Goal: Find specific page/section: Find specific page/section

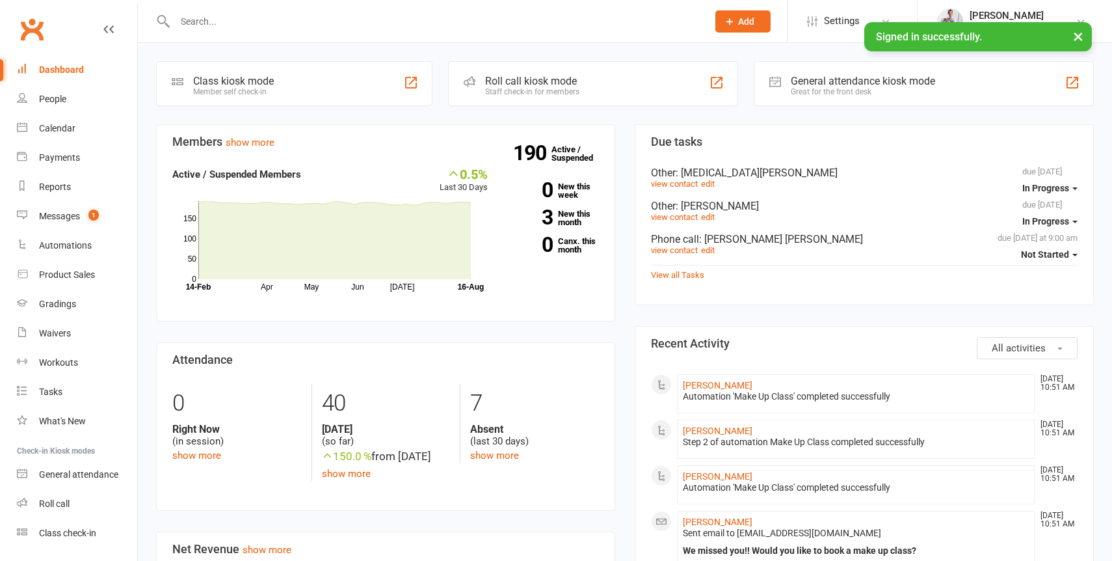
click at [211, 21] on input "text" at bounding box center [434, 21] width 527 height 18
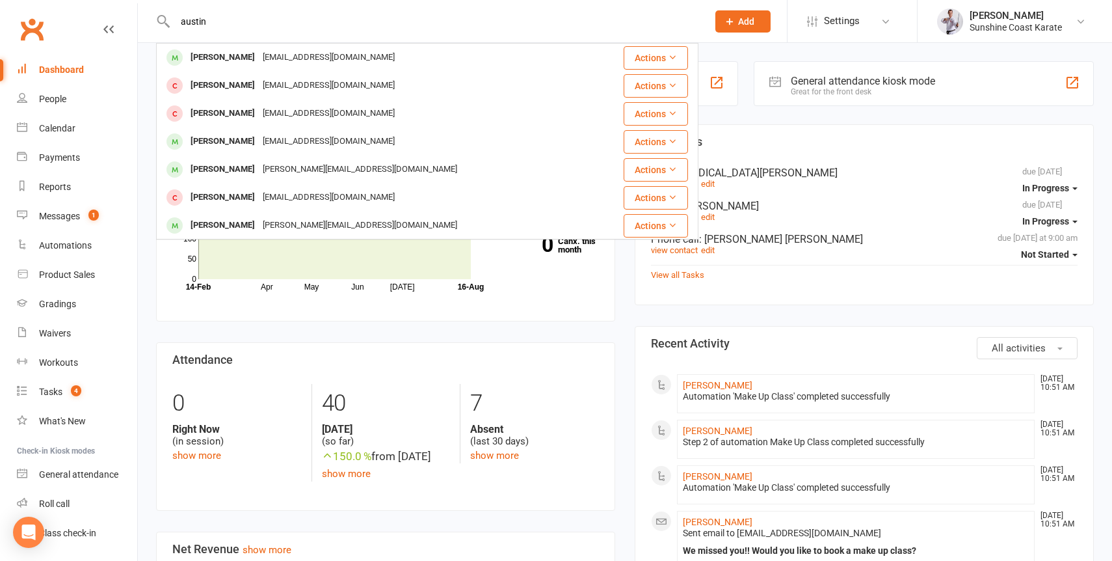
type input "austin"
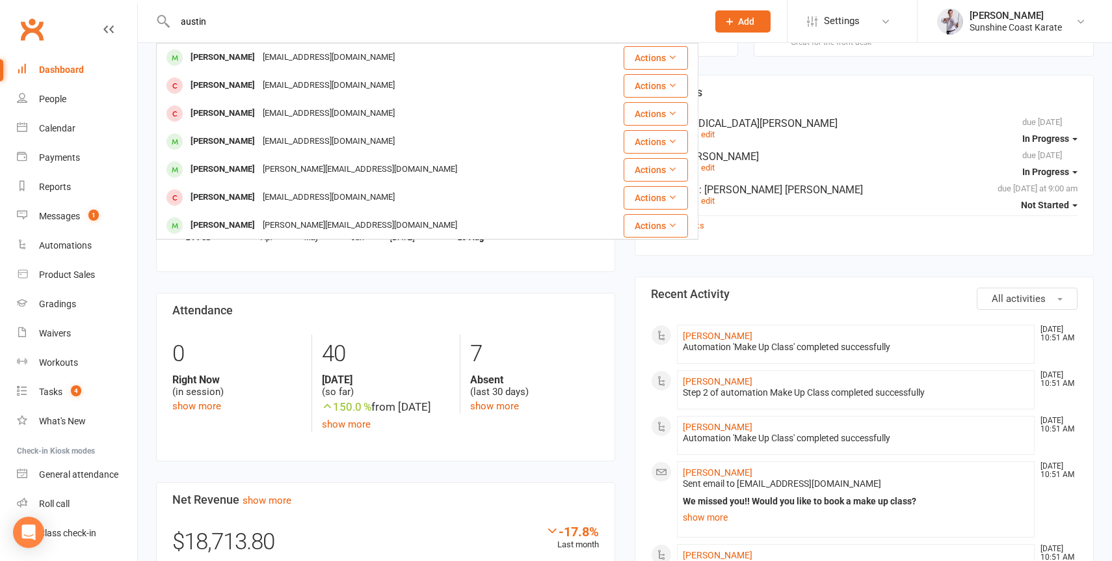
scroll to position [52, 0]
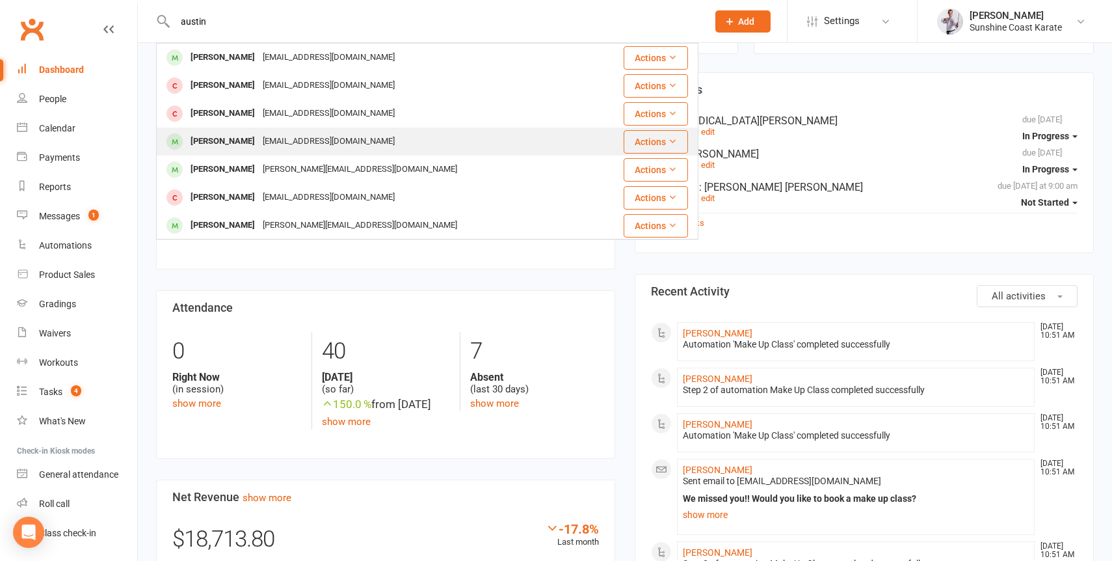
click at [213, 135] on div "[PERSON_NAME]" at bounding box center [223, 141] width 72 height 19
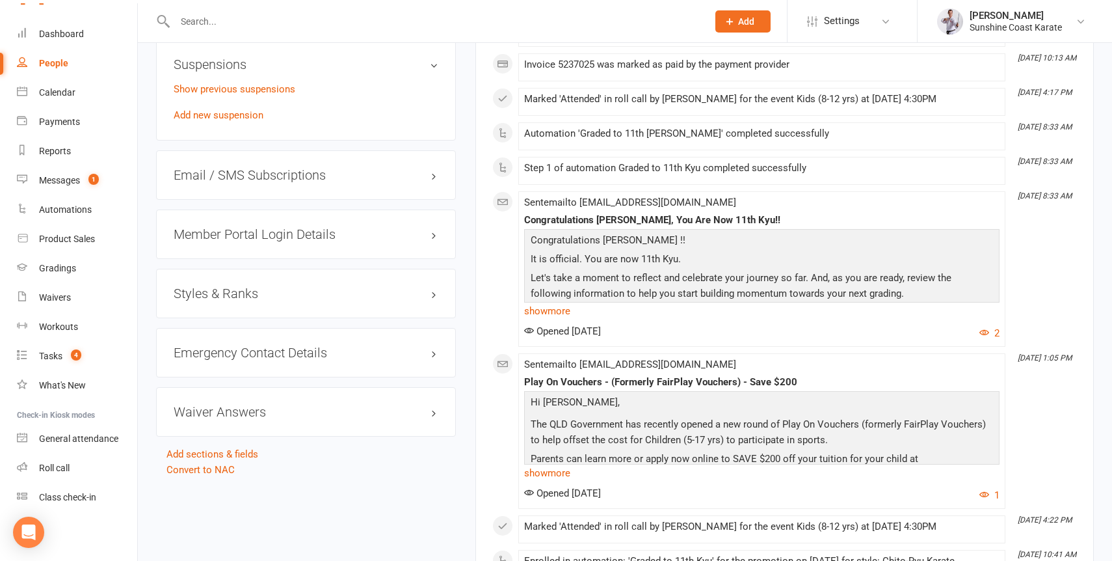
scroll to position [1082, 0]
click at [191, 21] on input "text" at bounding box center [434, 21] width 527 height 18
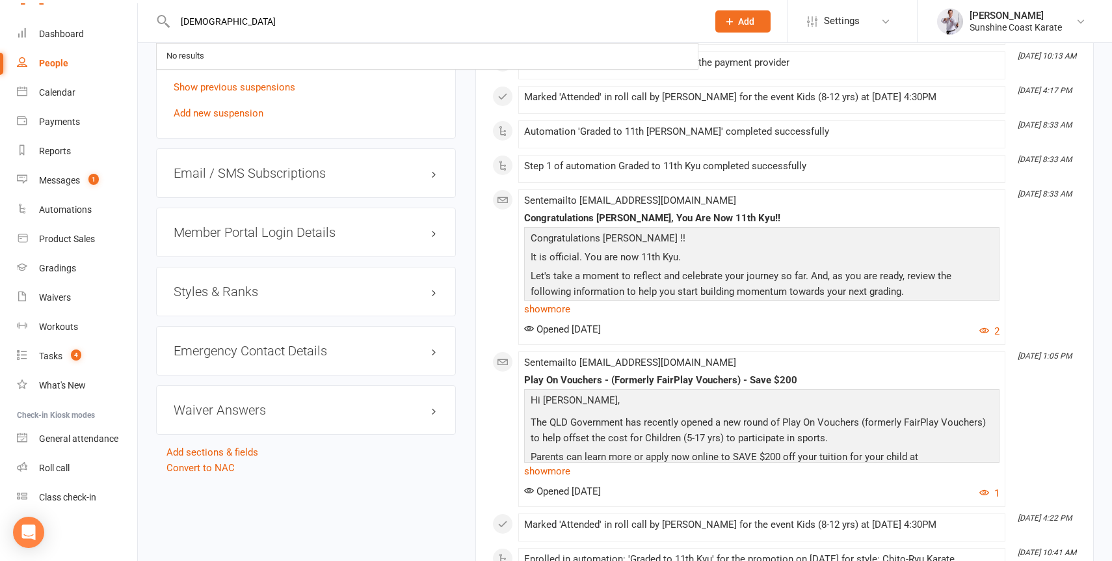
type input "[DEMOGRAPHIC_DATA]"
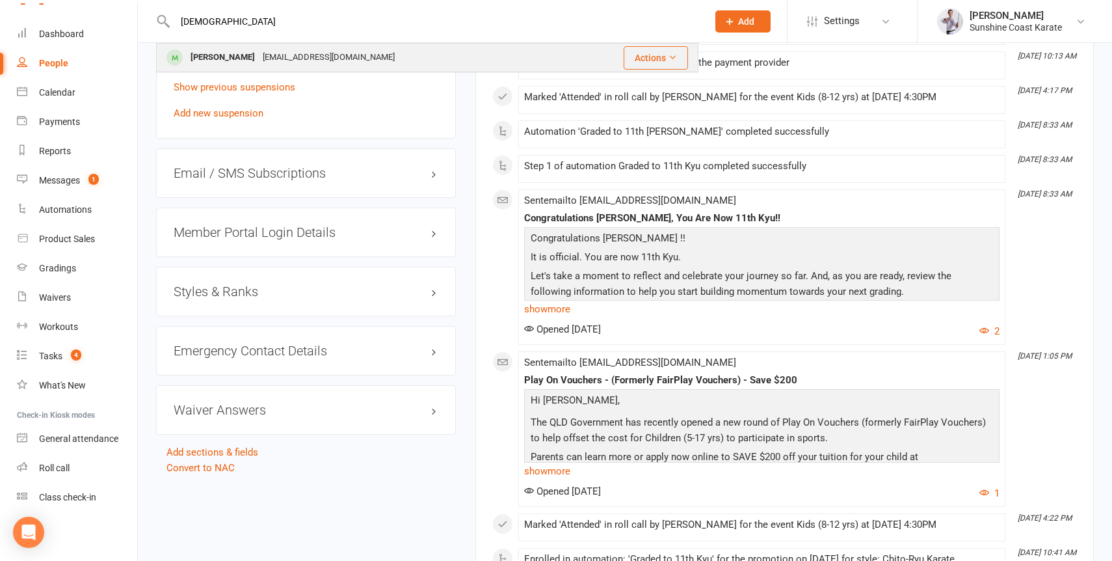
click at [196, 51] on div "[PERSON_NAME]" at bounding box center [223, 57] width 72 height 19
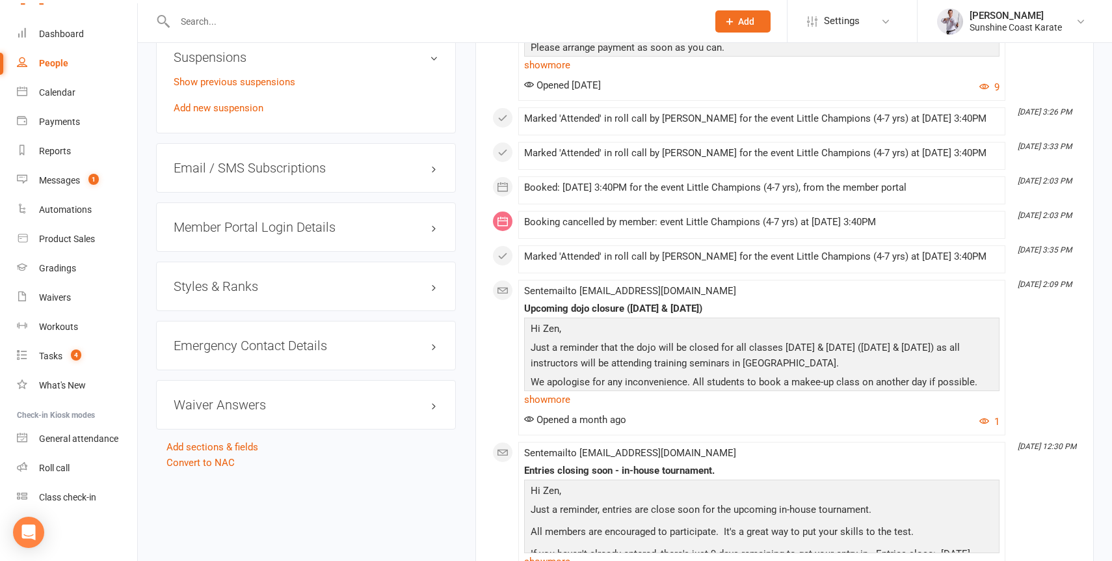
scroll to position [1114, 0]
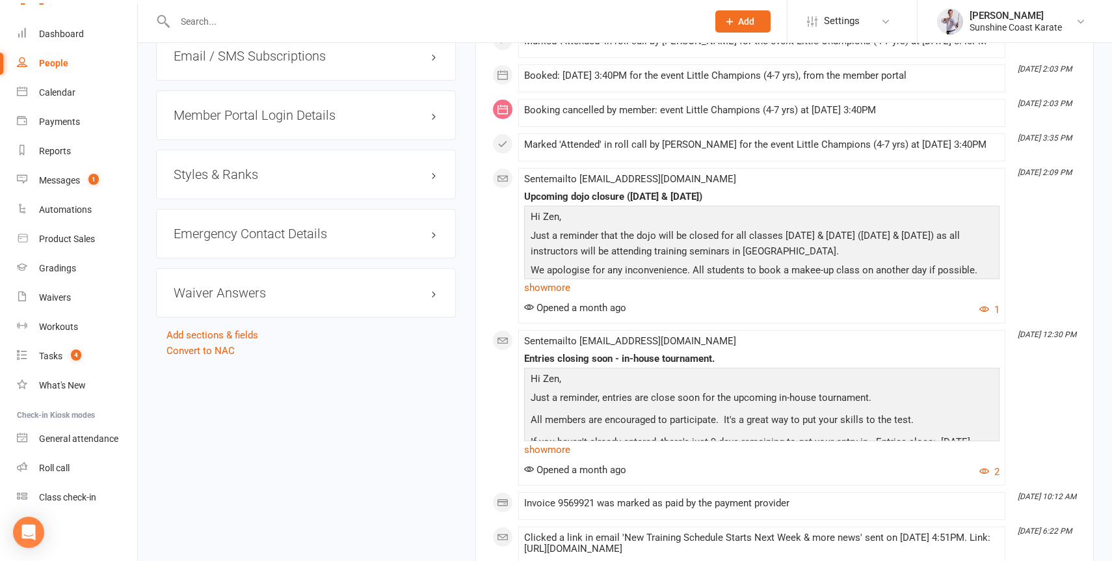
click at [192, 186] on div "Styles & Ranks" at bounding box center [306, 174] width 300 height 49
click at [194, 181] on h3 "Styles & Ranks" at bounding box center [306, 174] width 265 height 14
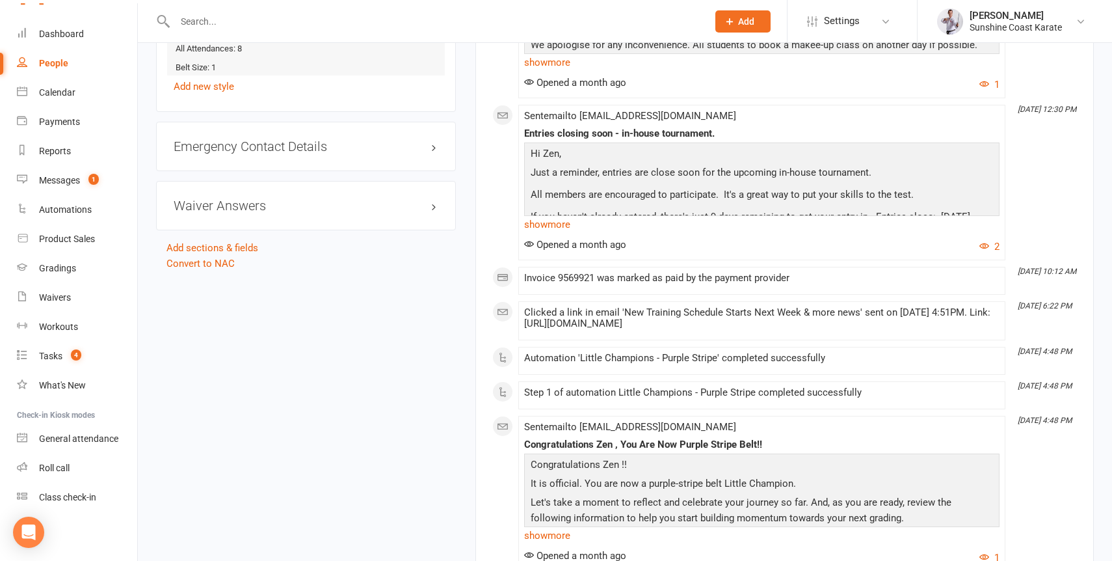
scroll to position [1348, 0]
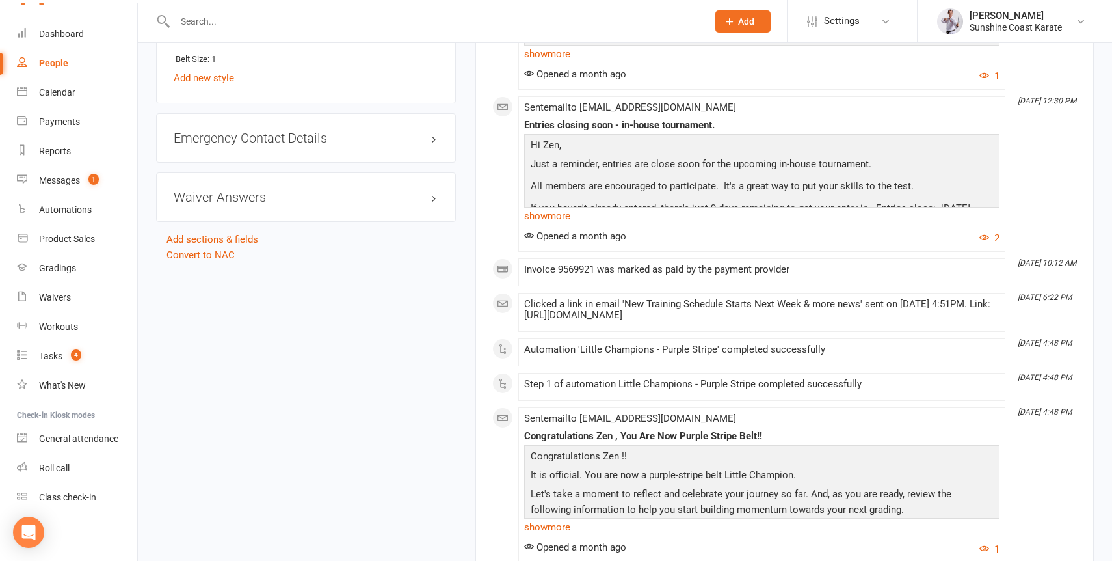
click at [296, 18] on input "text" at bounding box center [434, 21] width 527 height 18
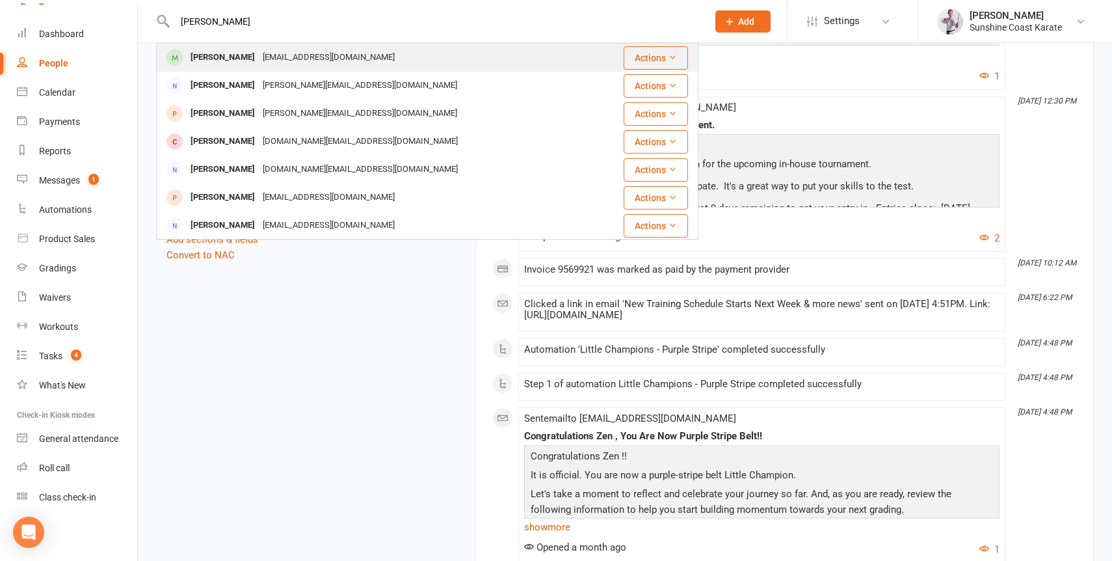
type input "[PERSON_NAME]"
click at [263, 56] on div "[EMAIL_ADDRESS][DOMAIN_NAME]" at bounding box center [329, 57] width 140 height 19
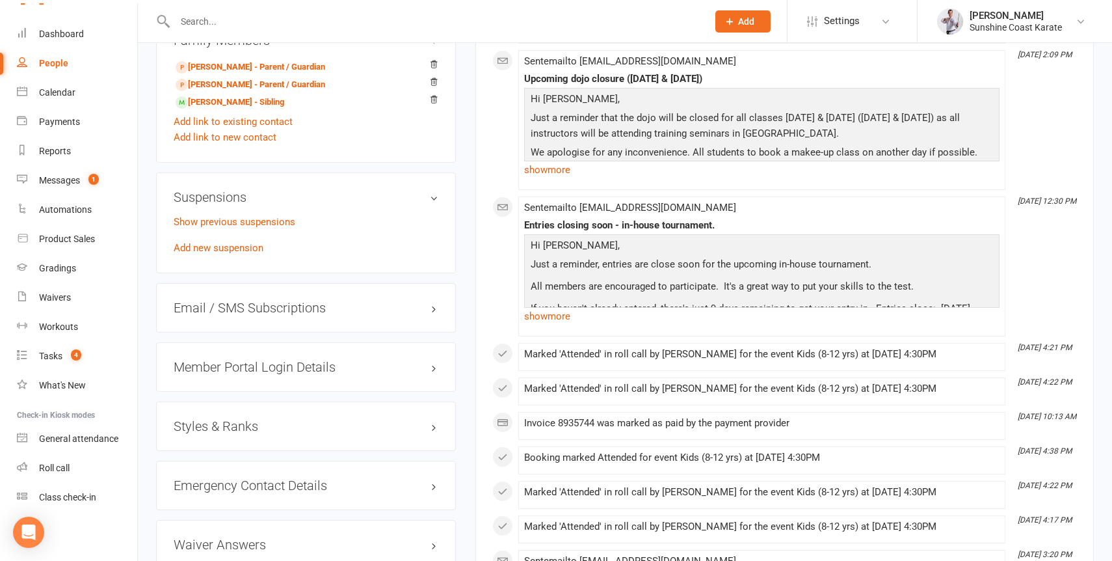
scroll to position [892, 0]
click at [251, 431] on h3 "Styles & Ranks" at bounding box center [306, 424] width 265 height 14
